Goal: Task Accomplishment & Management: Complete application form

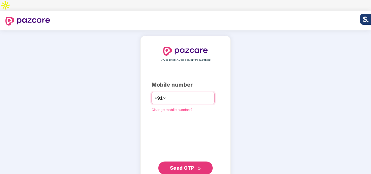
click at [171, 94] on input "number" at bounding box center [189, 98] width 45 height 9
type input "**********"
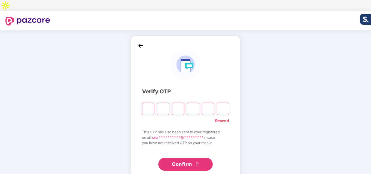
type input "*"
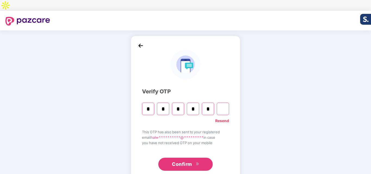
type input "*"
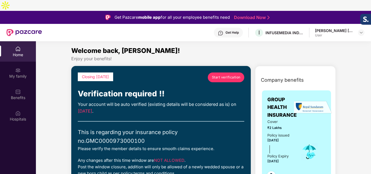
click at [226, 75] on span "Start verification" at bounding box center [226, 77] width 29 height 5
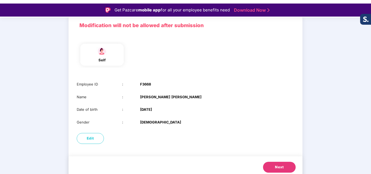
scroll to position [13, 0]
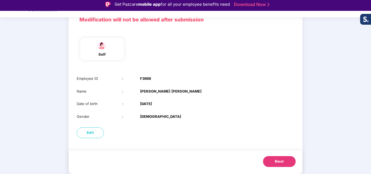
click at [279, 157] on button "Next" at bounding box center [279, 162] width 33 height 11
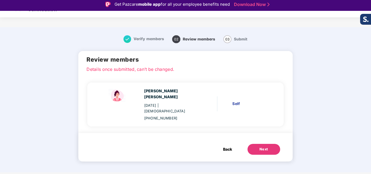
scroll to position [0, 0]
click at [264, 147] on div "Next" at bounding box center [264, 149] width 9 height 5
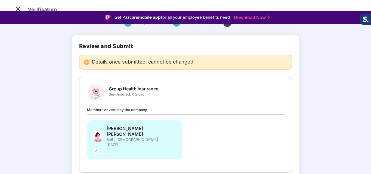
scroll to position [30, 0]
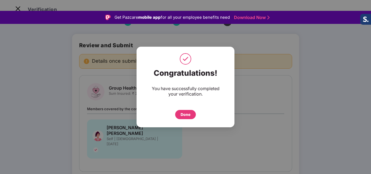
click at [192, 116] on div "Done" at bounding box center [185, 114] width 21 height 9
